Goal: Information Seeking & Learning: Learn about a topic

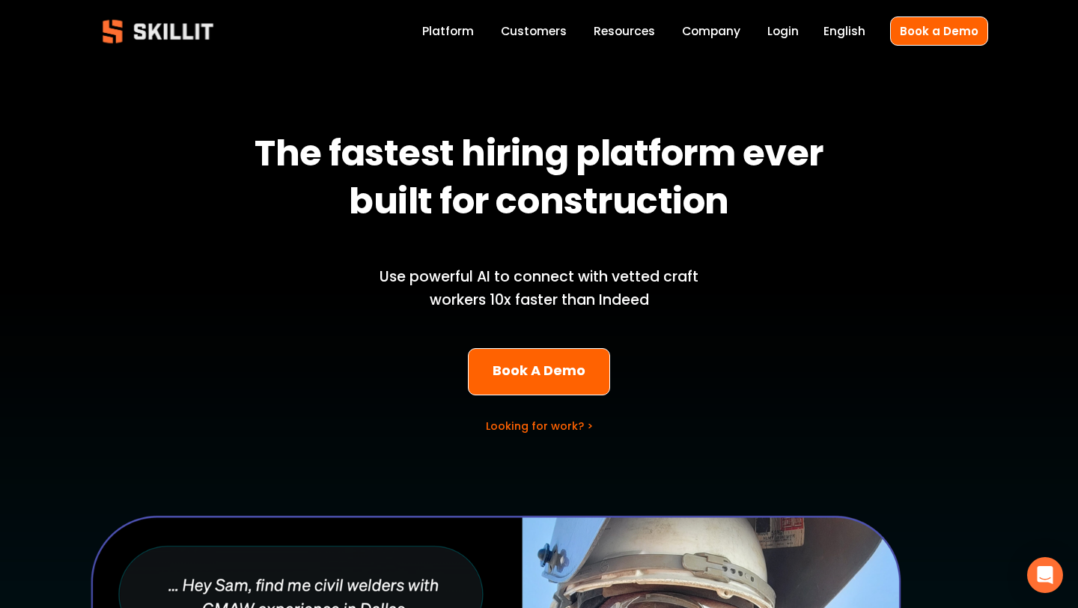
click at [0, 0] on link "Labor Insights" at bounding box center [0, 0] width 0 height 0
click at [523, 33] on link "Customers" at bounding box center [534, 31] width 66 height 20
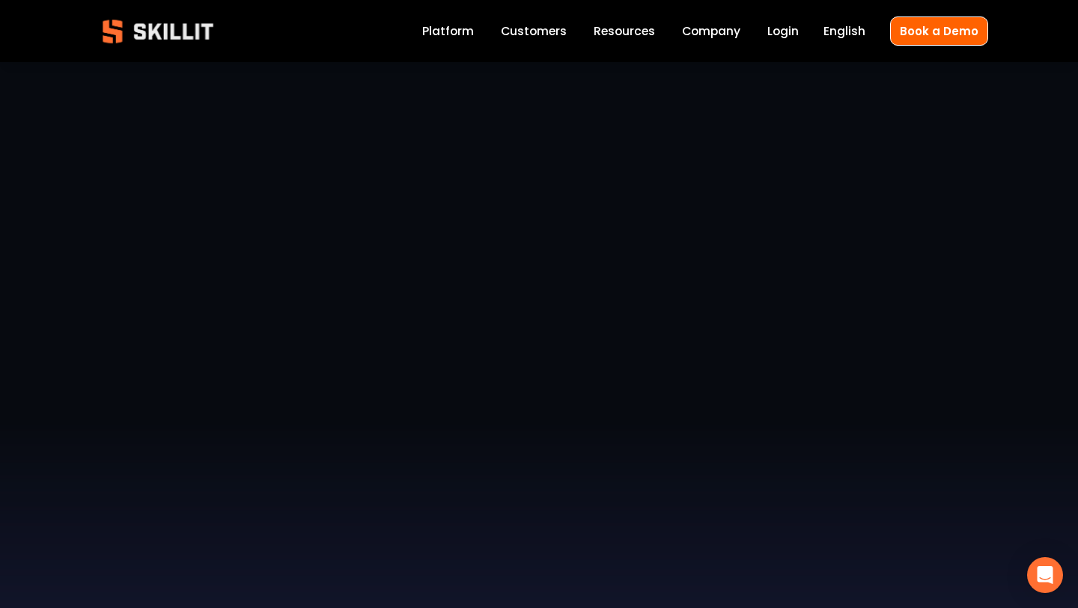
scroll to position [12, 0]
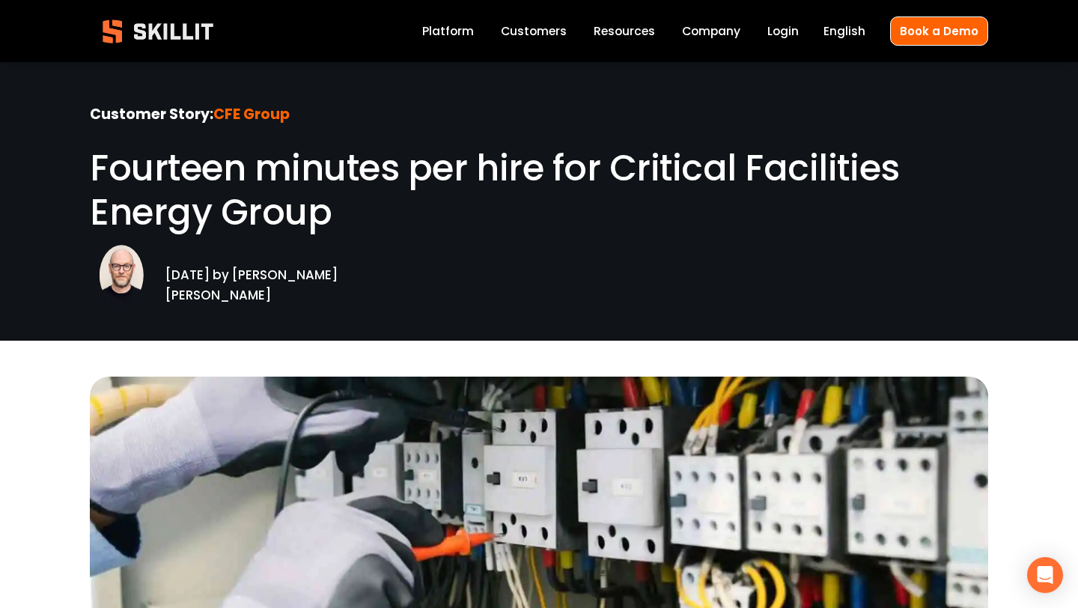
click at [348, 98] on div "Customer Story: CFE Group Fourteen minutes per hire for Critical Facilities Ene…" at bounding box center [539, 169] width 899 height 142
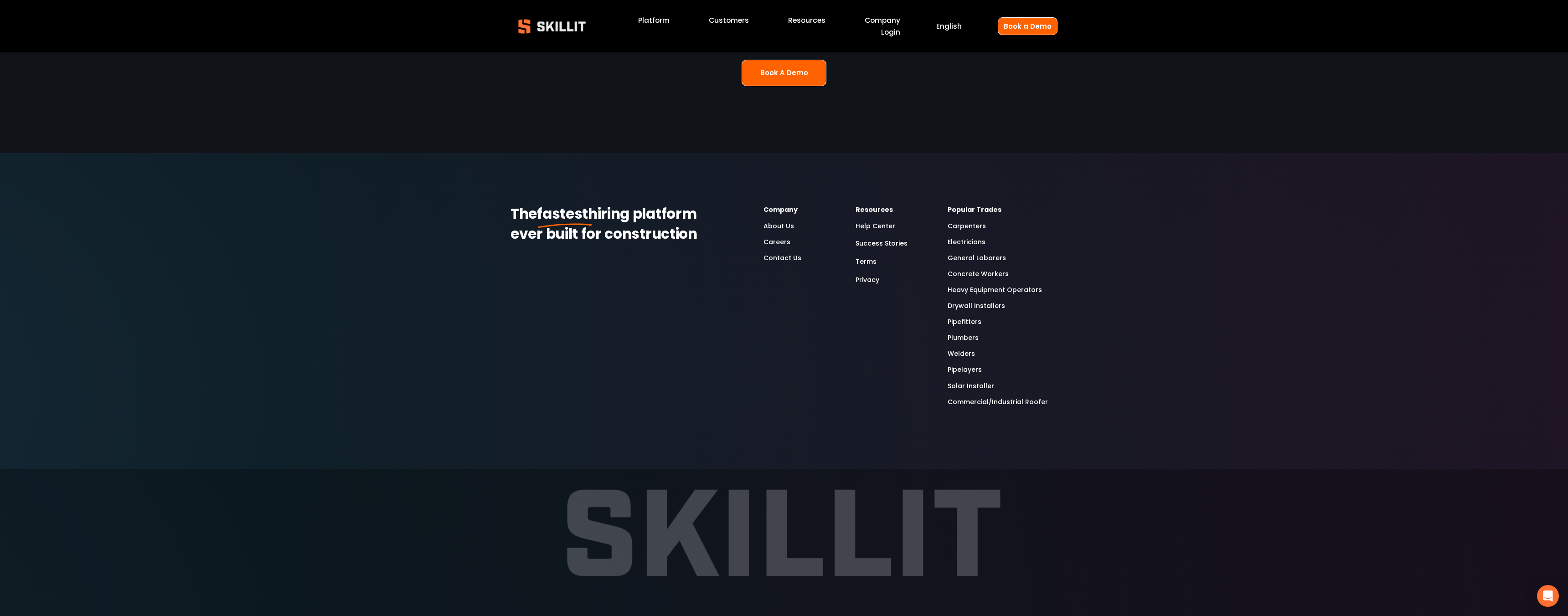
scroll to position [2755, 0]
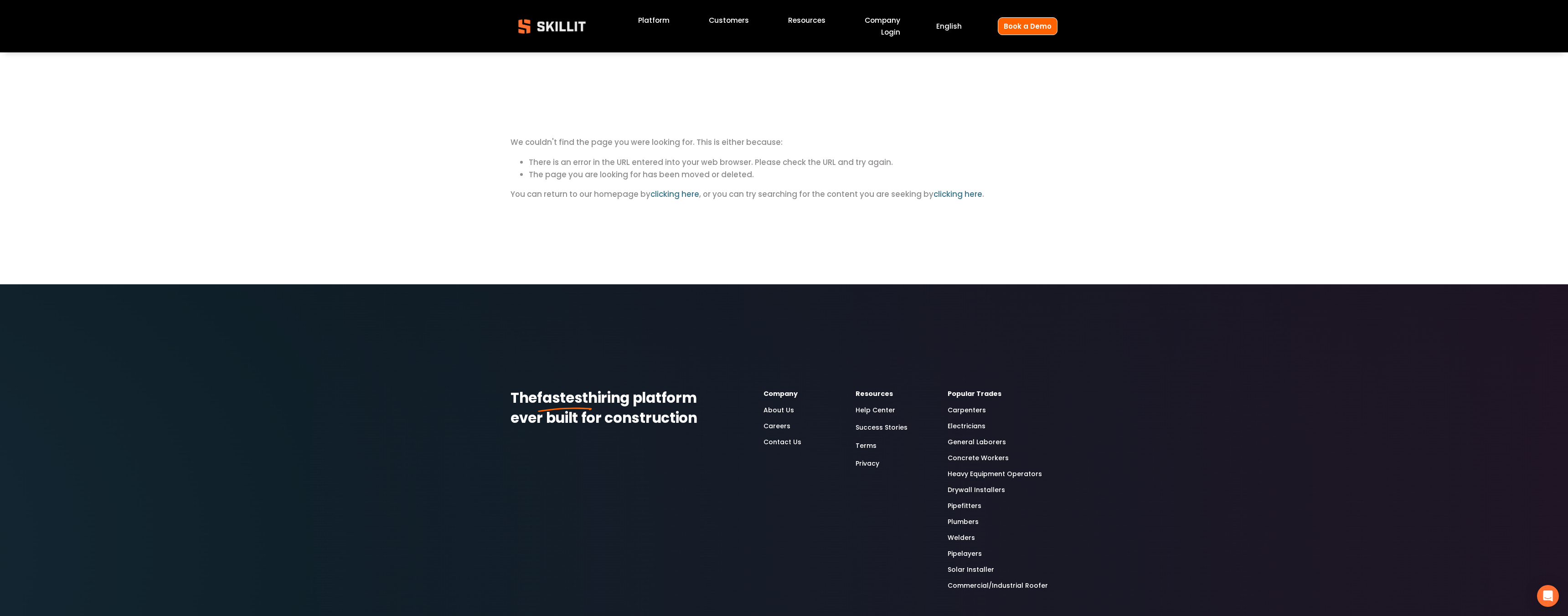
click at [728, 21] on link "Customers" at bounding box center [729, 20] width 40 height 12
